Goal: Information Seeking & Learning: Check status

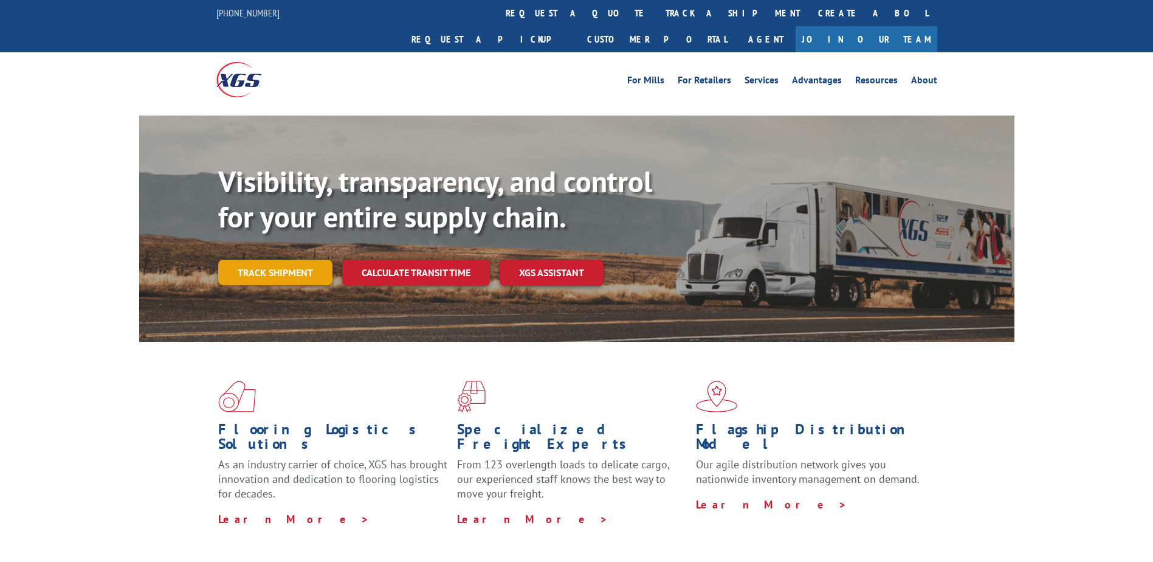
click at [305, 260] on link "Track shipment" at bounding box center [275, 273] width 114 height 26
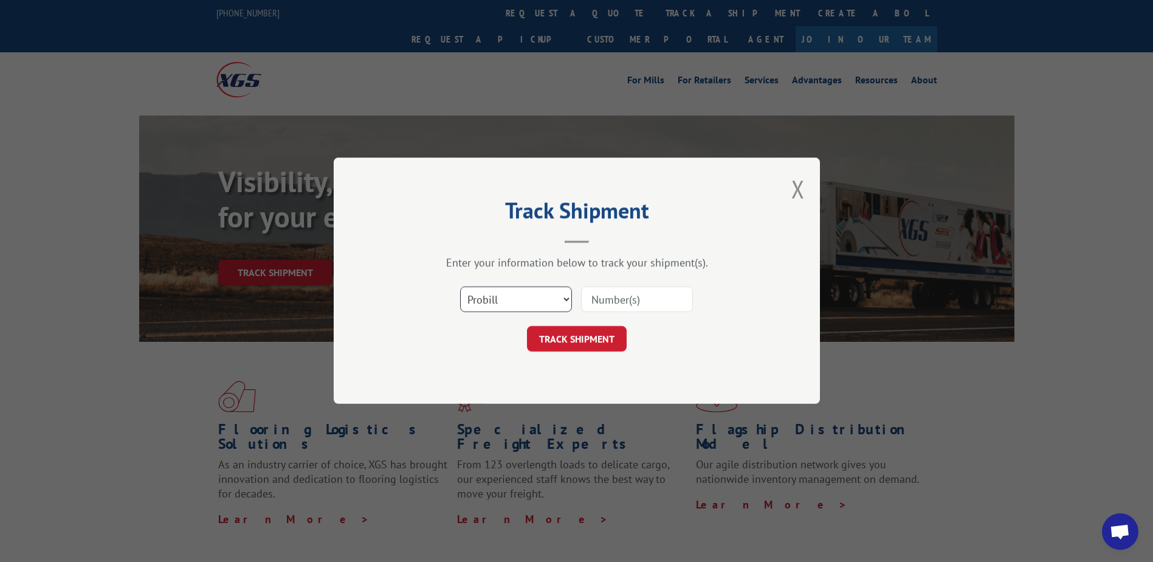
click at [542, 295] on select "Select category... Probill BOL PO" at bounding box center [516, 300] width 112 height 26
click at [460, 287] on select "Select category... Probill BOL PO" at bounding box center [516, 300] width 112 height 26
click at [639, 298] on input at bounding box center [637, 300] width 112 height 26
type input "2848691"
click at [591, 337] on button "TRACK SHIPMENT" at bounding box center [577, 339] width 100 height 26
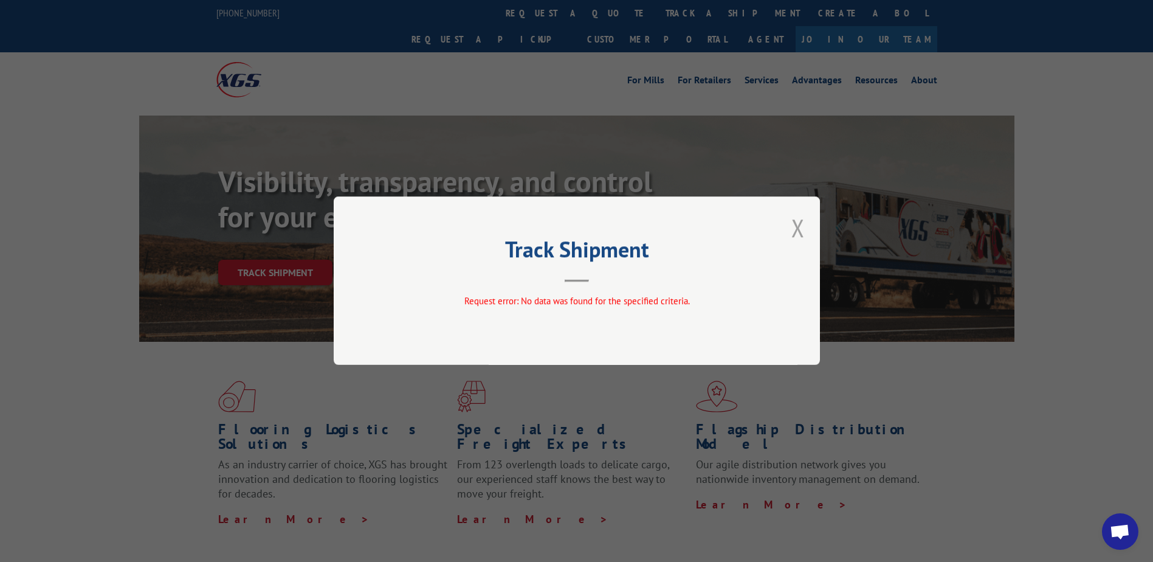
click at [797, 230] on button "Close modal" at bounding box center [797, 228] width 13 height 32
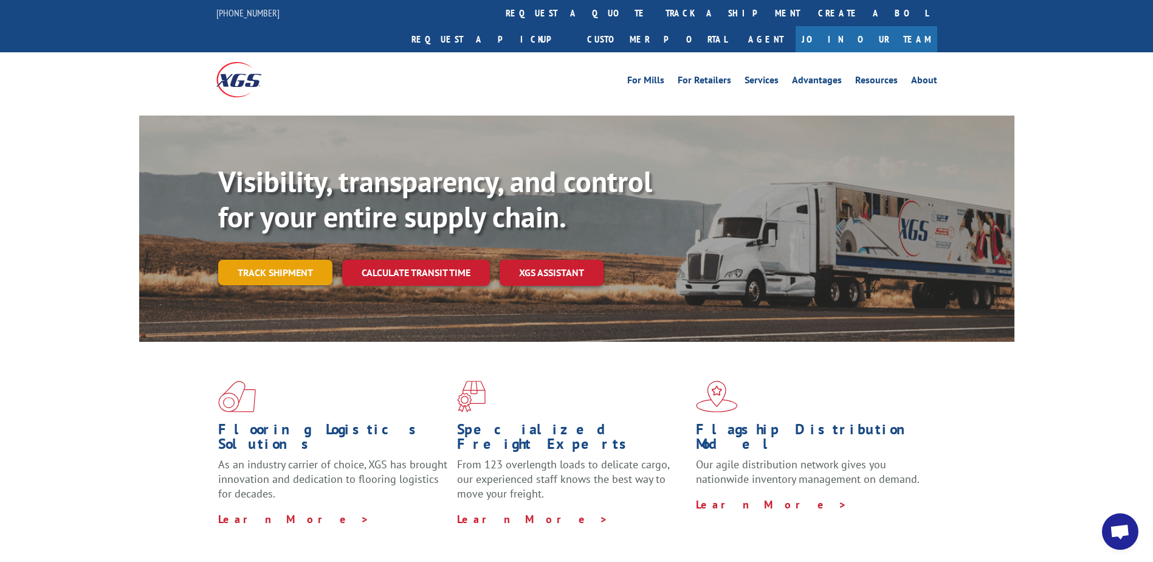
click at [272, 260] on link "Track shipment" at bounding box center [275, 273] width 114 height 26
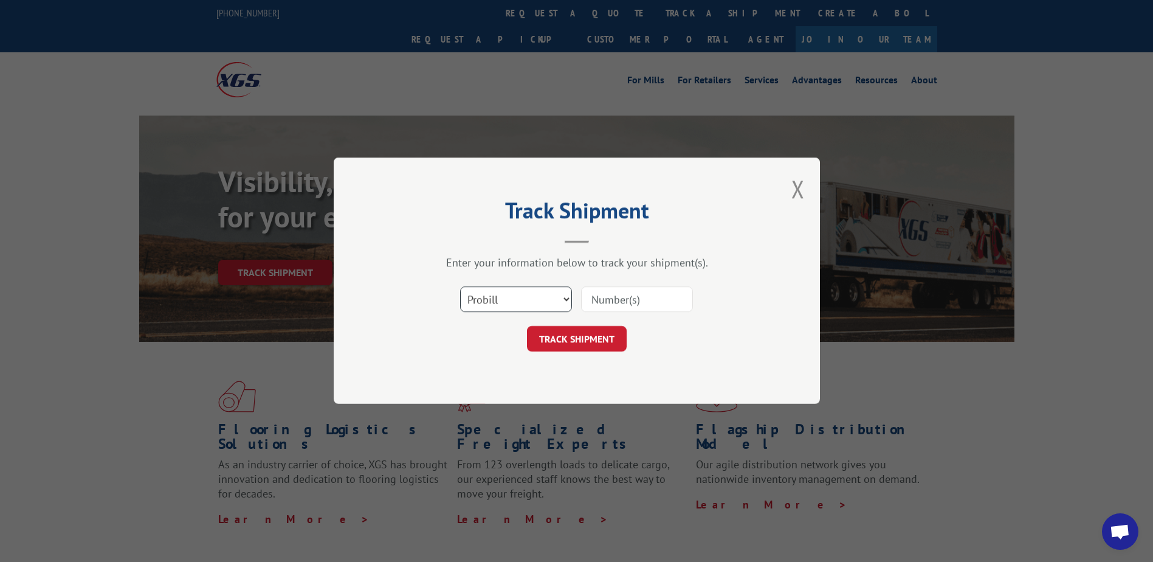
click at [519, 303] on select "Select category... Probill BOL PO" at bounding box center [516, 300] width 112 height 26
click at [460, 287] on select "Select category... Probill BOL PO" at bounding box center [516, 300] width 112 height 26
click at [543, 301] on select "Select category... Probill BOL PO" at bounding box center [516, 300] width 112 height 26
select select "bol"
click at [460, 287] on select "Select category... Probill BOL PO" at bounding box center [516, 300] width 112 height 26
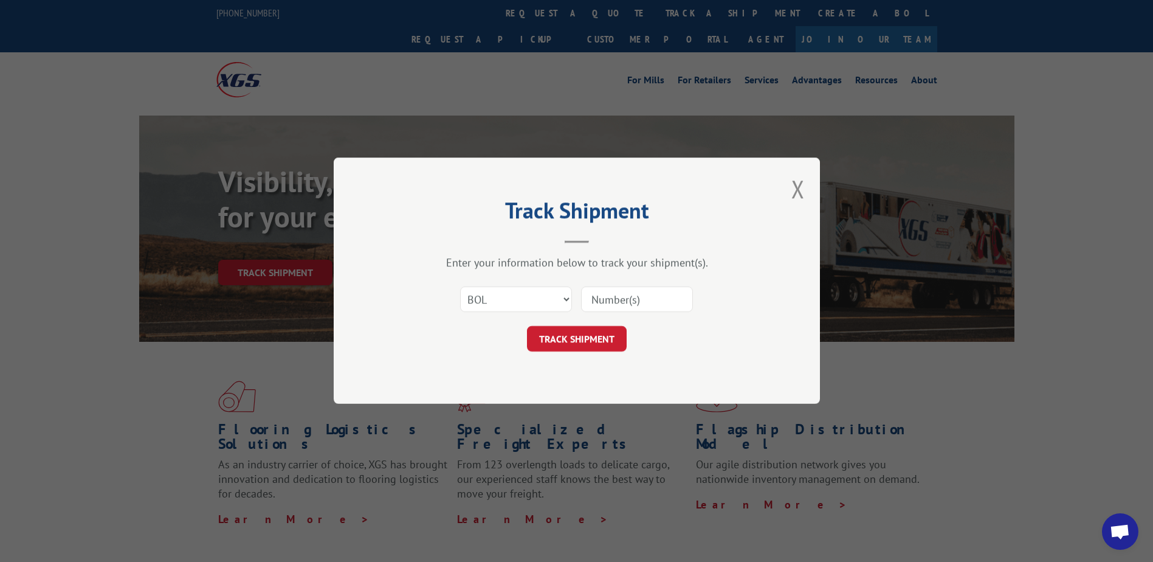
click at [625, 298] on input at bounding box center [637, 300] width 112 height 26
type input "2848691"
click at [573, 339] on button "TRACK SHIPMENT" at bounding box center [577, 339] width 100 height 26
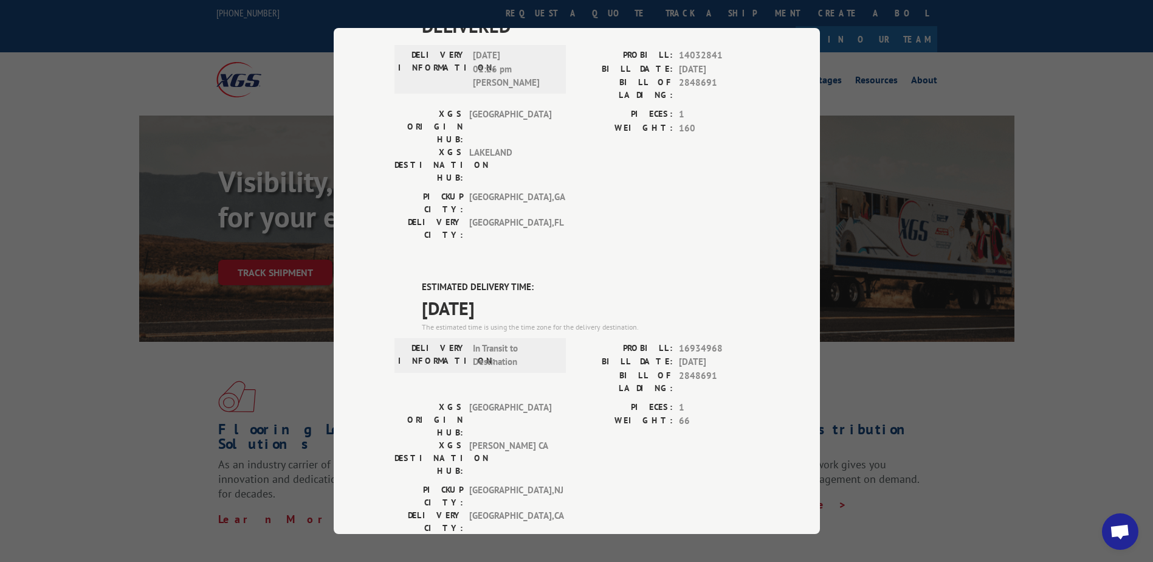
scroll to position [122, 0]
